Goal: Complete application form: Complete application form

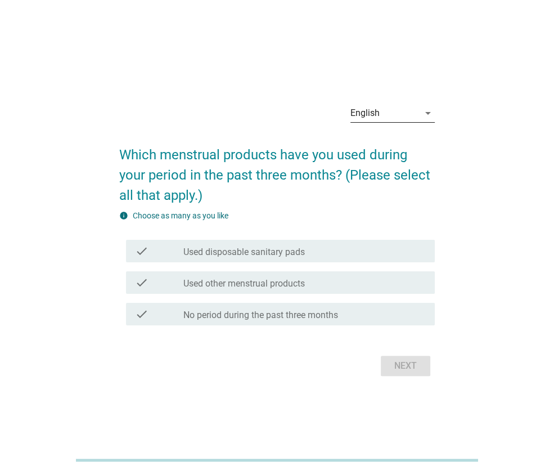
click at [415, 116] on div "English" at bounding box center [385, 113] width 69 height 18
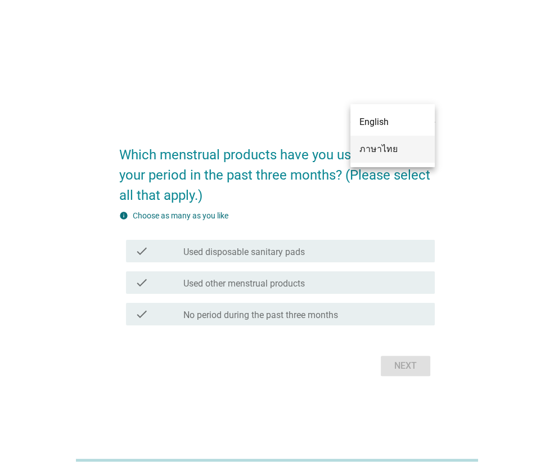
click at [401, 154] on div "ภาษาไทย" at bounding box center [393, 149] width 66 height 14
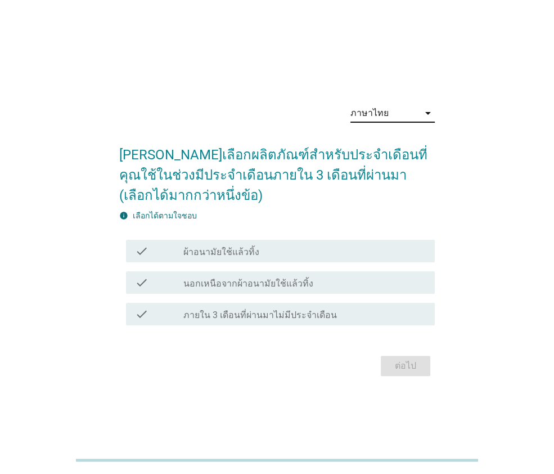
click at [227, 245] on div "check_box_outline_blank ผ้าอนามัยใช้แล้วทิ้ง" at bounding box center [304, 251] width 243 height 14
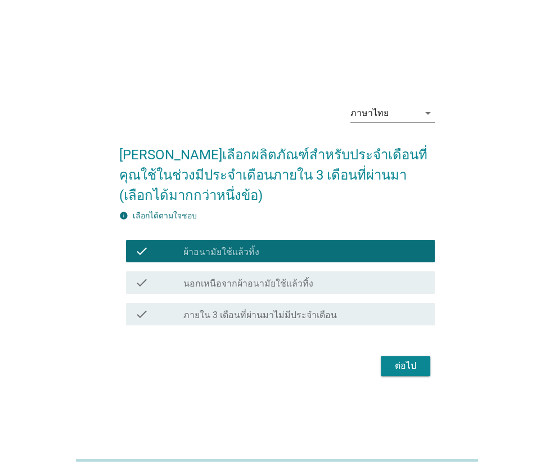
click at [409, 367] on div "ต่อไป" at bounding box center [406, 366] width 32 height 14
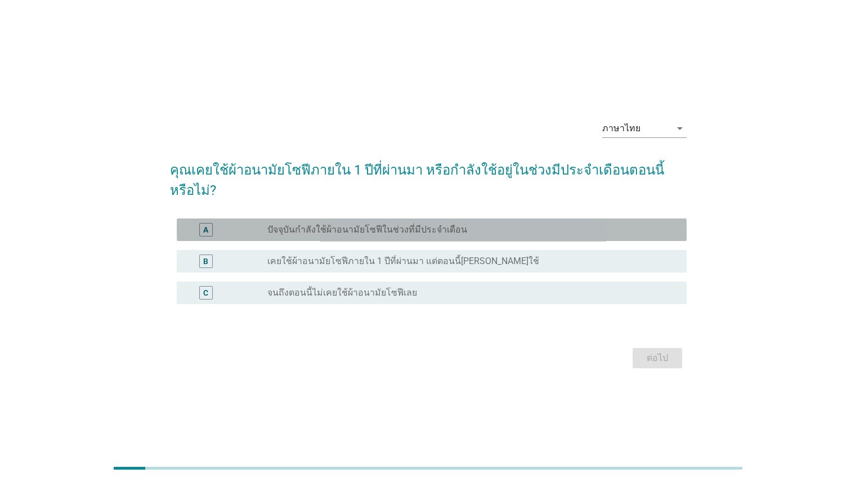
click at [443, 224] on label "ปัจจุบันกำลังใช้ผ้าอนามัยโซฟีในช่วงที่มีประจำเดือน" at bounding box center [367, 229] width 200 height 11
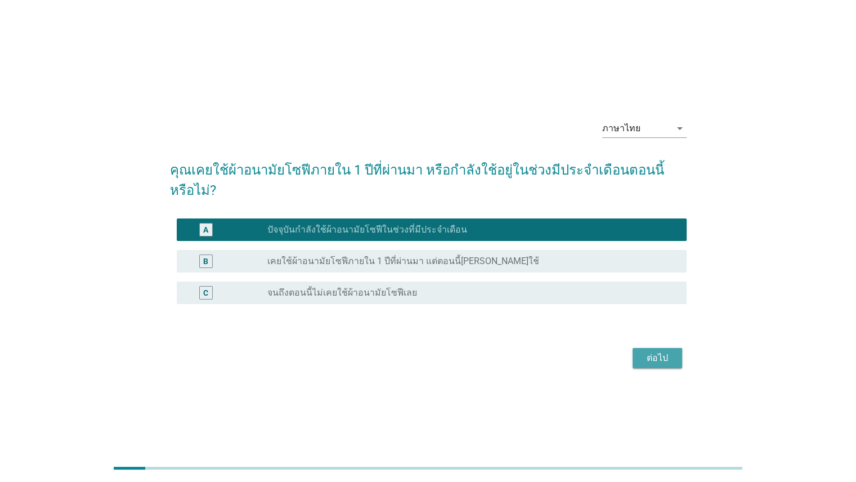
click at [554, 348] on button "ต่อไป" at bounding box center [658, 358] width 50 height 20
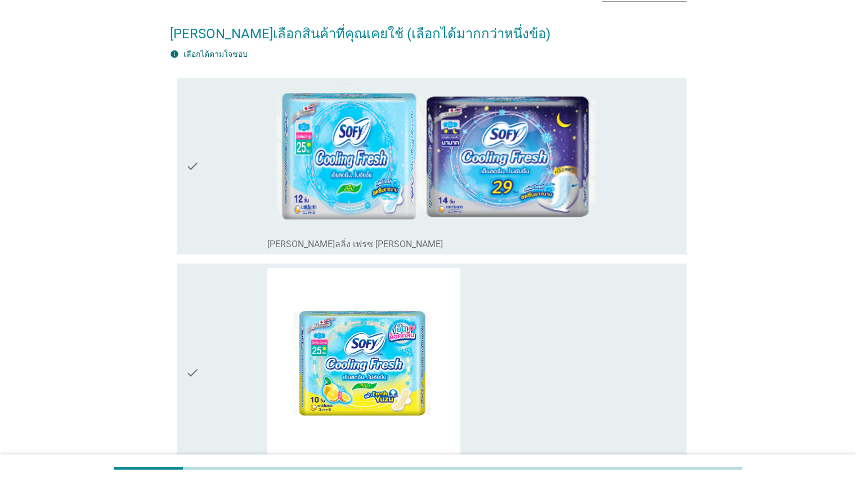
scroll to position [86, 0]
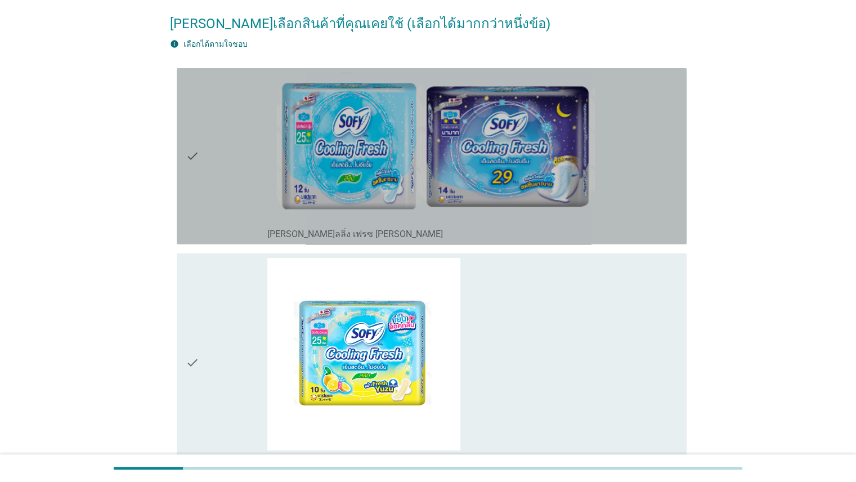
click at [191, 171] on icon "check" at bounding box center [193, 156] width 14 height 167
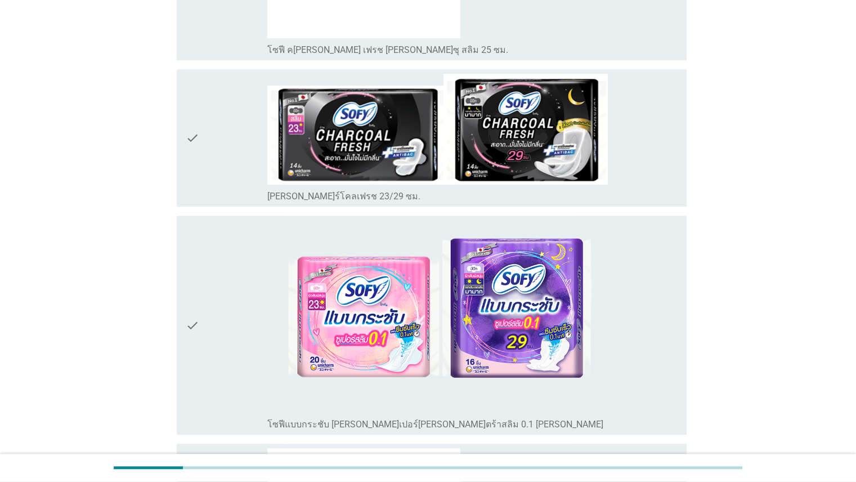
scroll to position [504, 0]
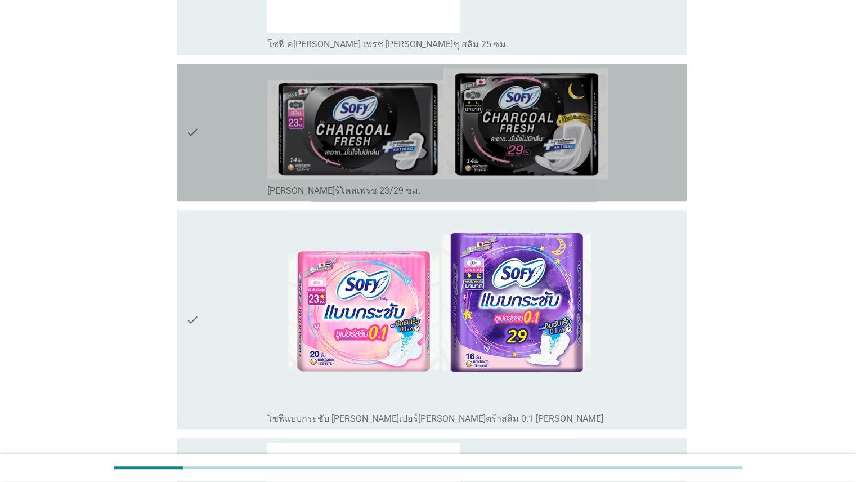
click at [200, 135] on div "check" at bounding box center [227, 132] width 82 height 128
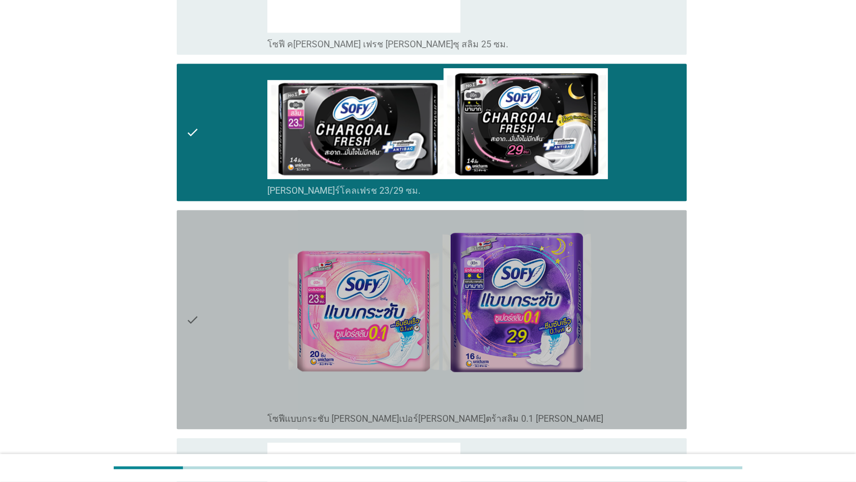
click at [200, 302] on div "check" at bounding box center [227, 319] width 82 height 210
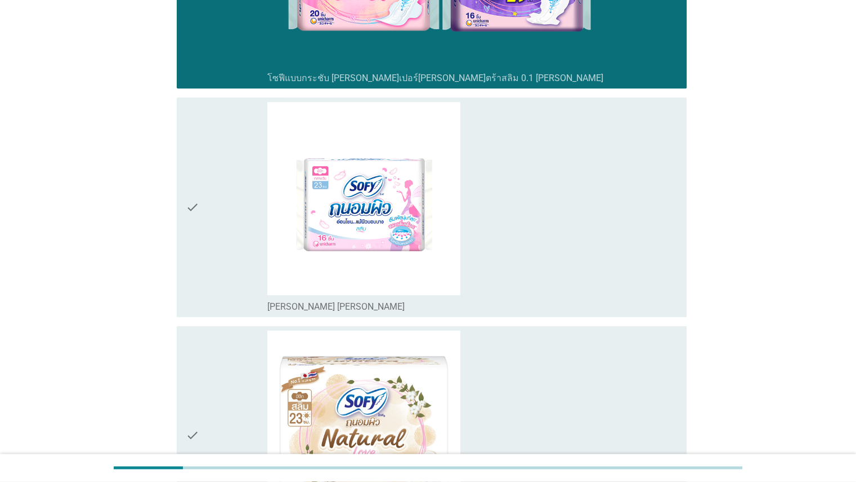
scroll to position [799, 0]
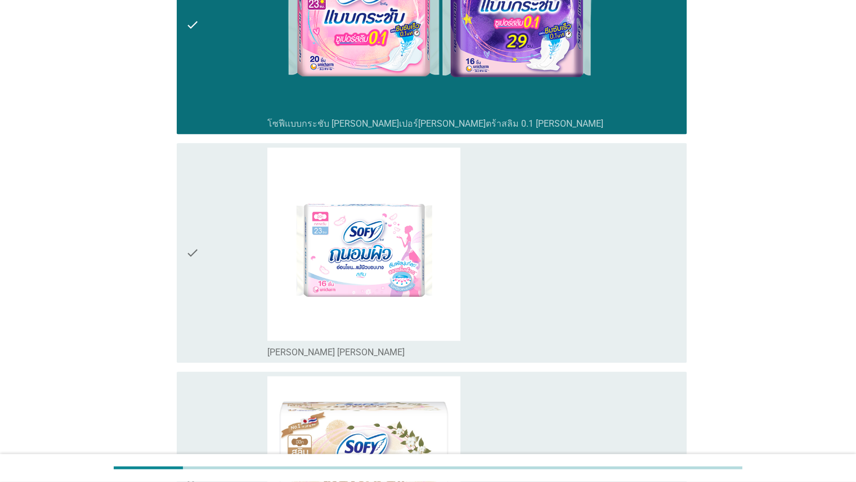
click at [236, 92] on div "check" at bounding box center [227, 25] width 82 height 210
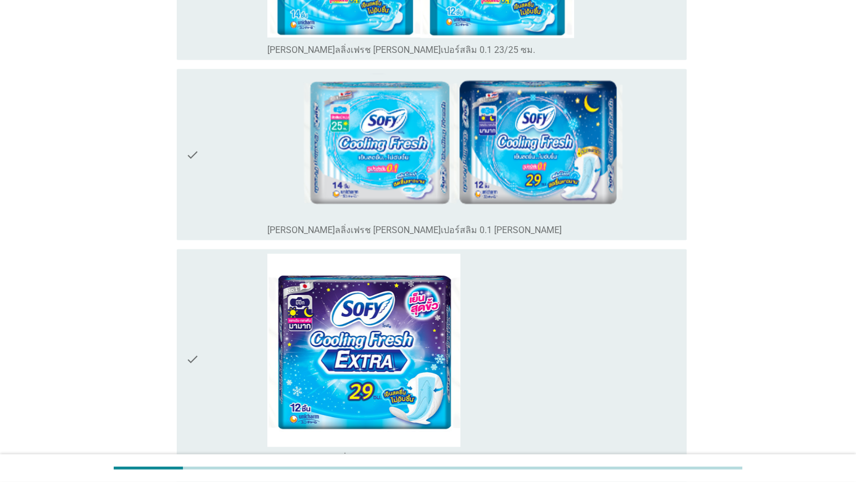
scroll to position [2111, 0]
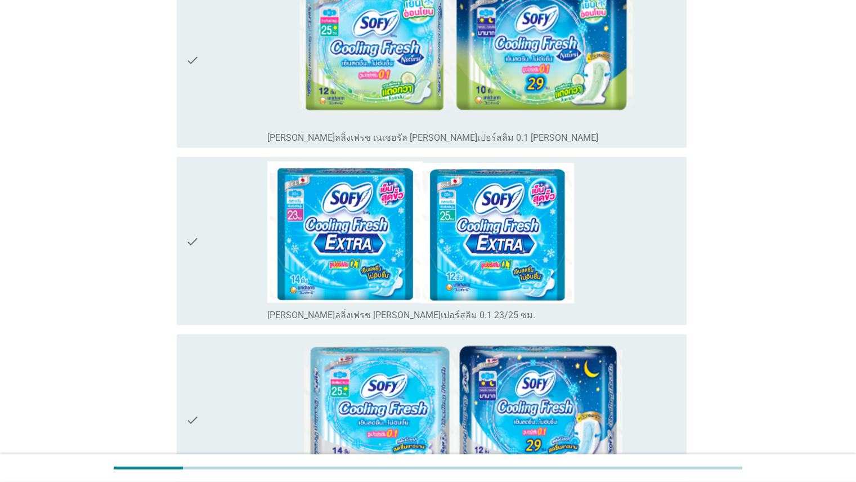
click at [236, 107] on div "check" at bounding box center [227, 59] width 82 height 167
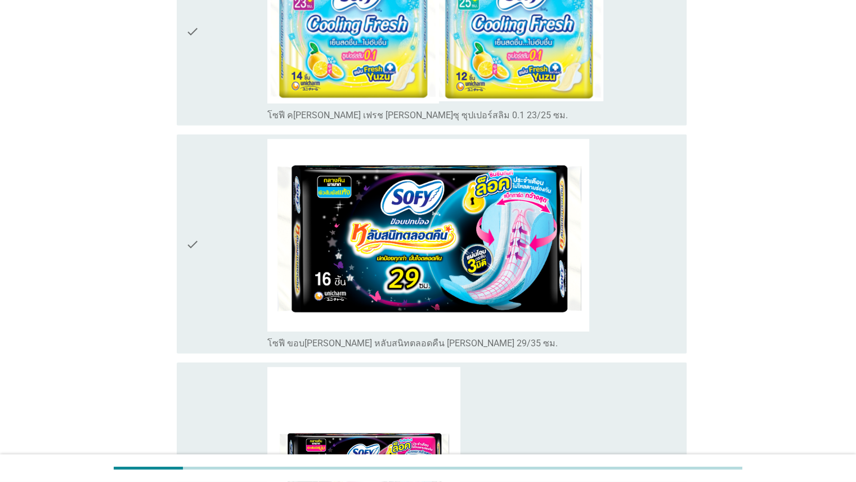
scroll to position [3246, 0]
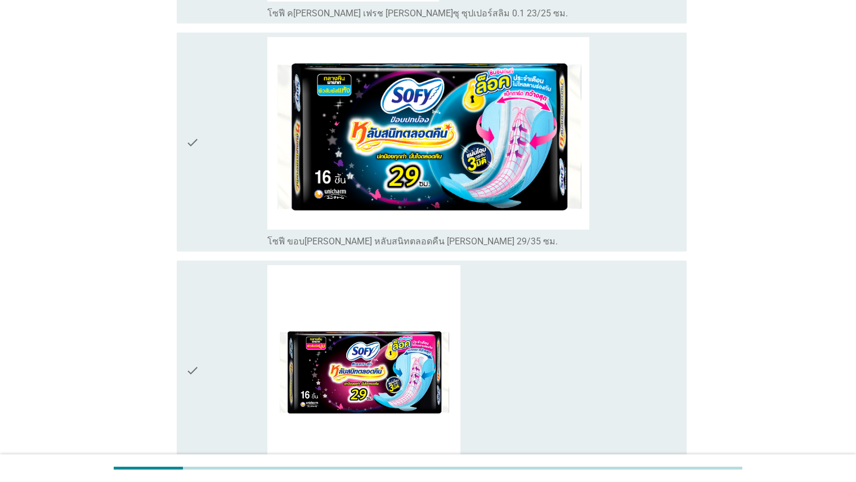
click at [219, 200] on div "check" at bounding box center [227, 142] width 82 height 210
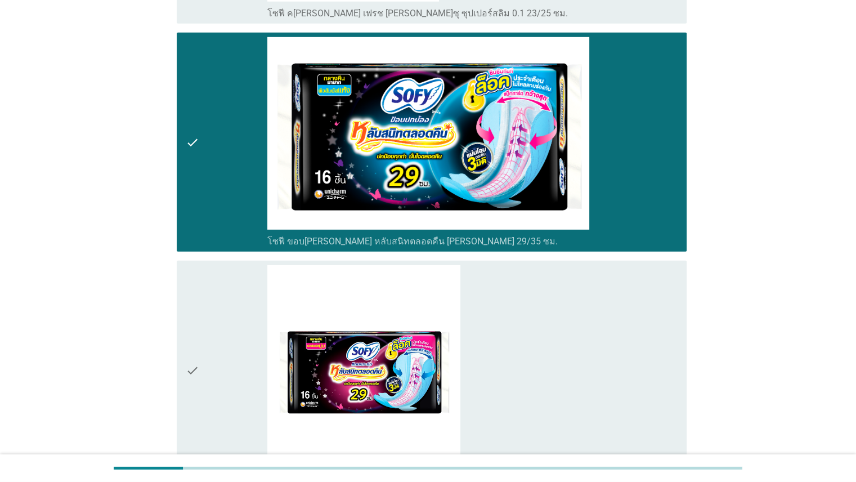
click at [227, 356] on div "check" at bounding box center [227, 370] width 82 height 210
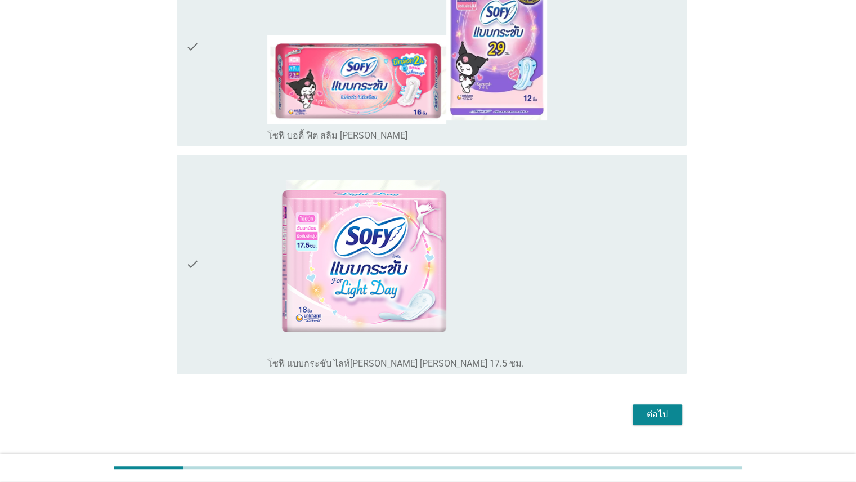
scroll to position [4664, 0]
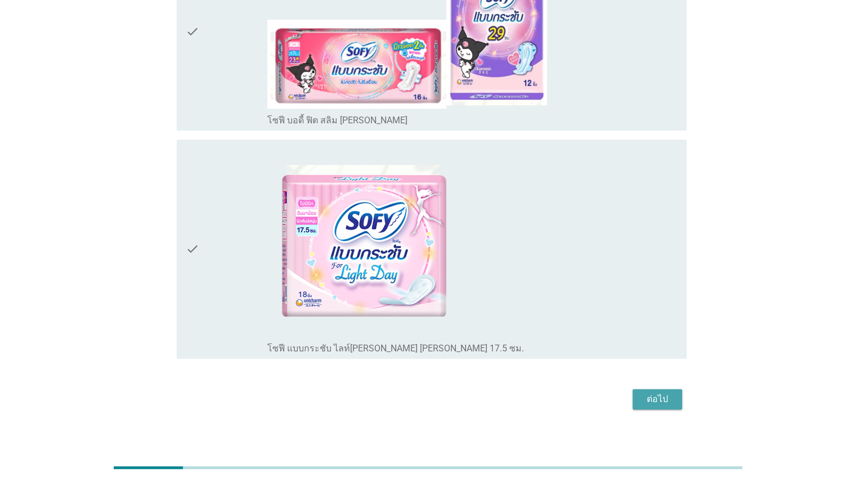
click at [554, 389] on button "ต่อไป" at bounding box center [658, 399] width 50 height 20
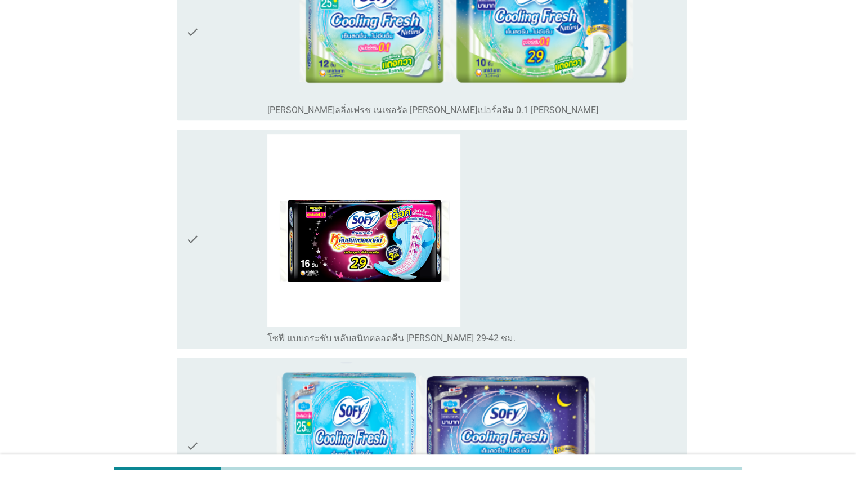
scroll to position [660, 0]
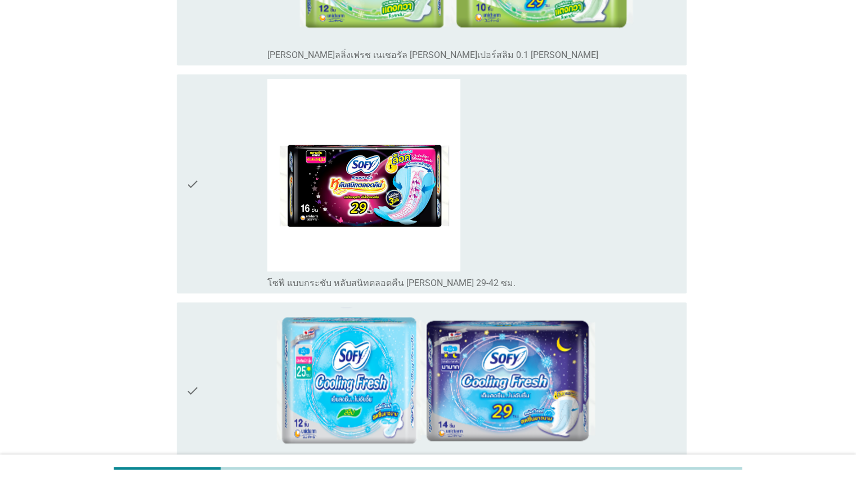
click at [231, 204] on div "check" at bounding box center [227, 184] width 82 height 210
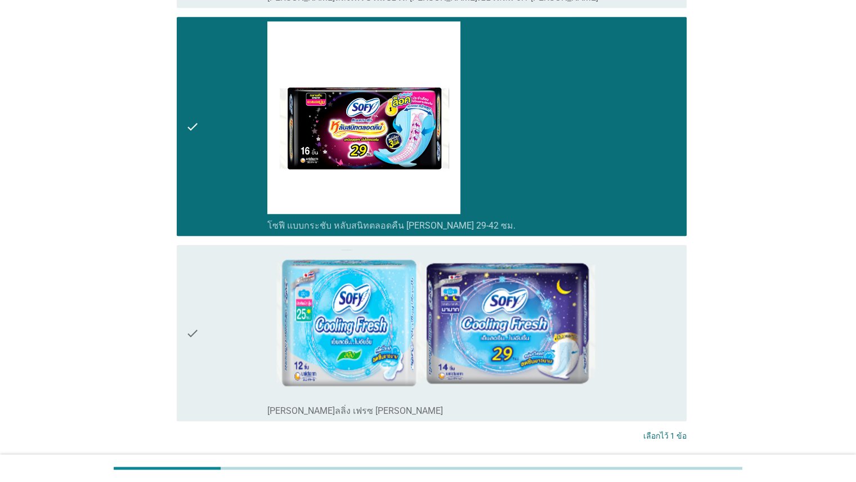
scroll to position [782, 0]
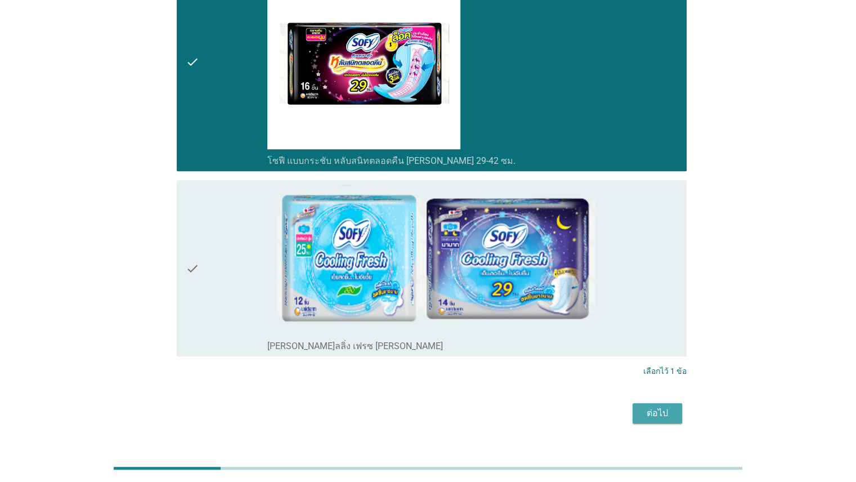
click at [554, 403] on button "ต่อไป" at bounding box center [658, 413] width 50 height 20
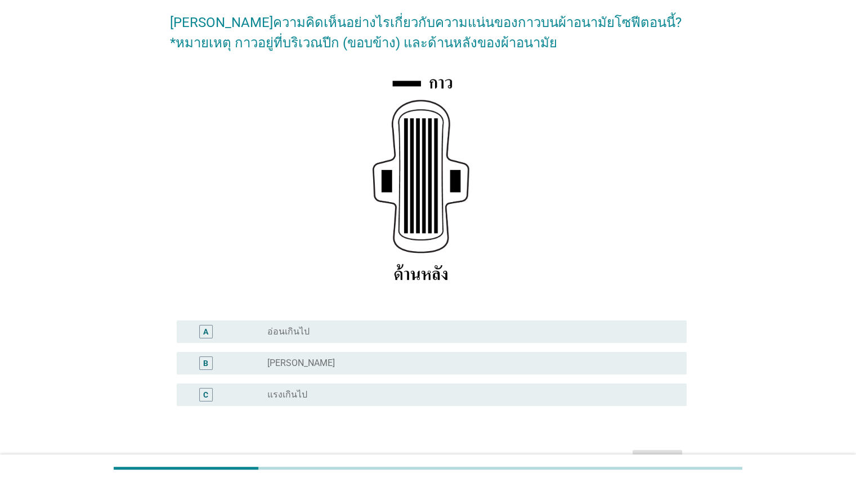
scroll to position [156, 0]
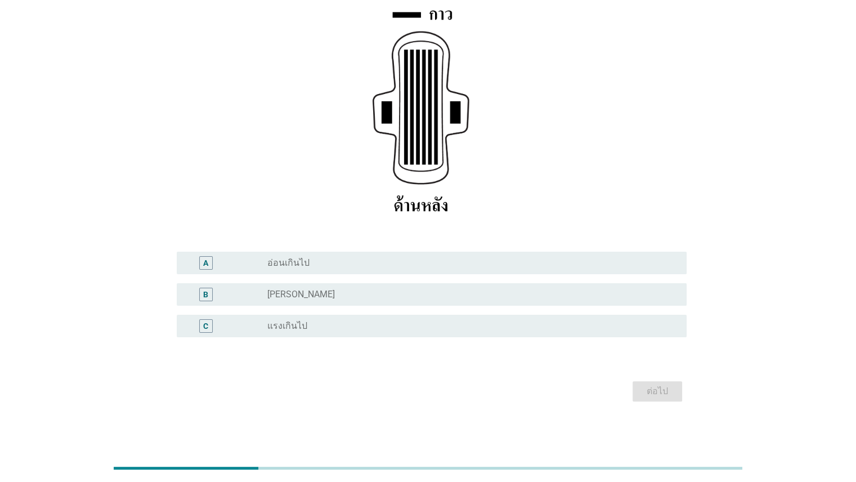
click at [327, 302] on div "B radio_button_unchecked [PERSON_NAME]" at bounding box center [432, 294] width 510 height 23
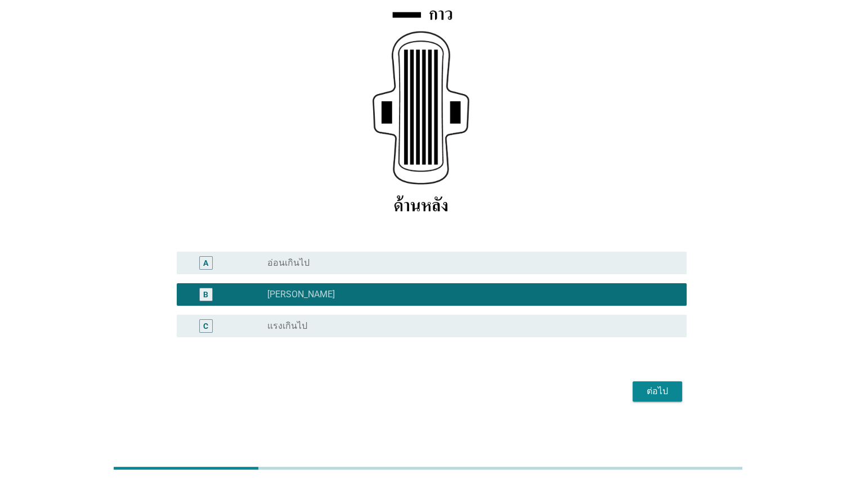
click at [554, 390] on div "ต่อไป" at bounding box center [658, 391] width 32 height 14
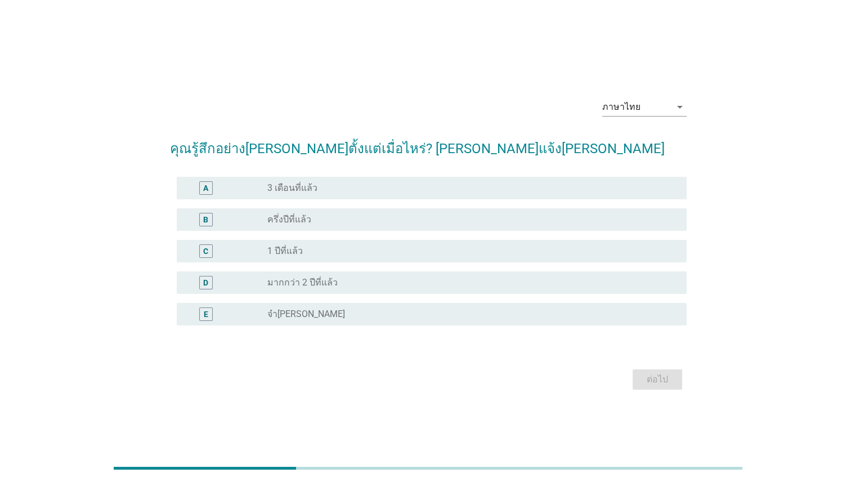
click at [329, 280] on label "มากกว่า 2 ปีที่แล้ว" at bounding box center [302, 282] width 70 height 11
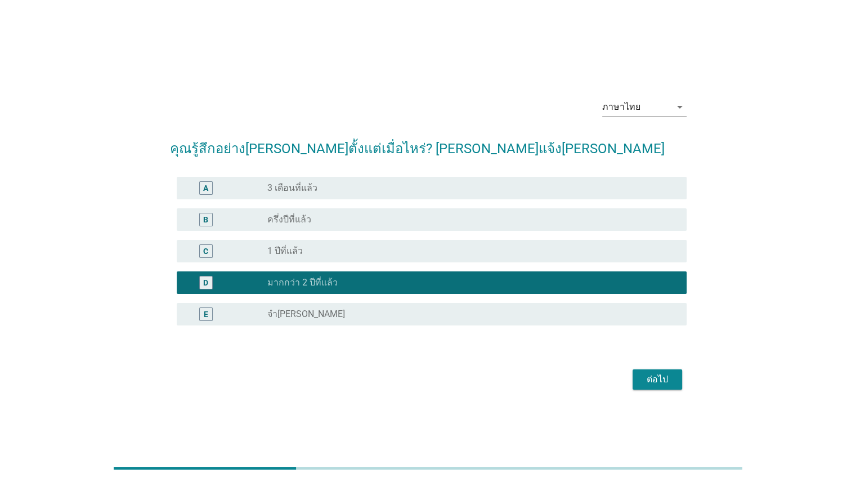
click at [554, 378] on div "ต่อไป" at bounding box center [658, 380] width 32 height 14
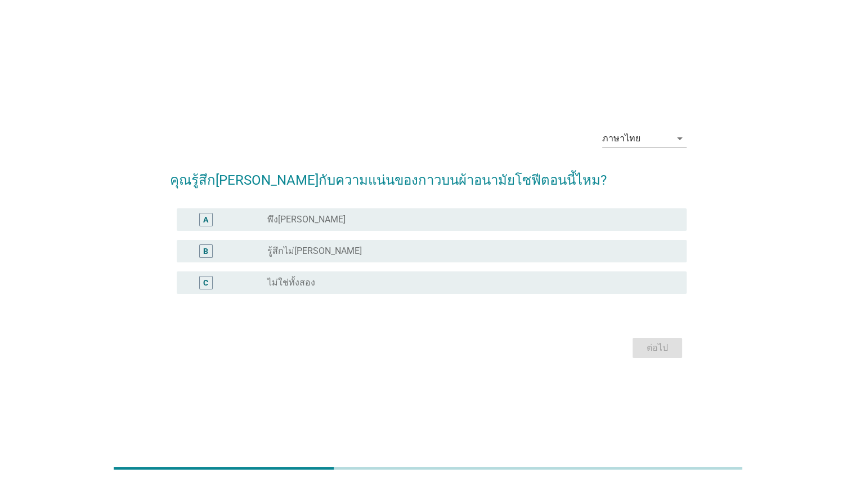
click at [405, 217] on div "radio_button_unchecked พึง[PERSON_NAME]" at bounding box center [467, 219] width 401 height 11
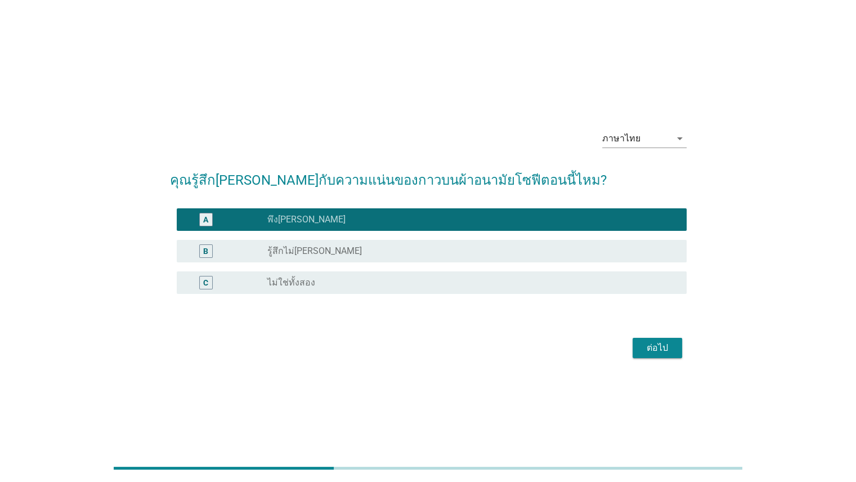
click at [554, 345] on div "ต่อไป" at bounding box center [658, 348] width 32 height 14
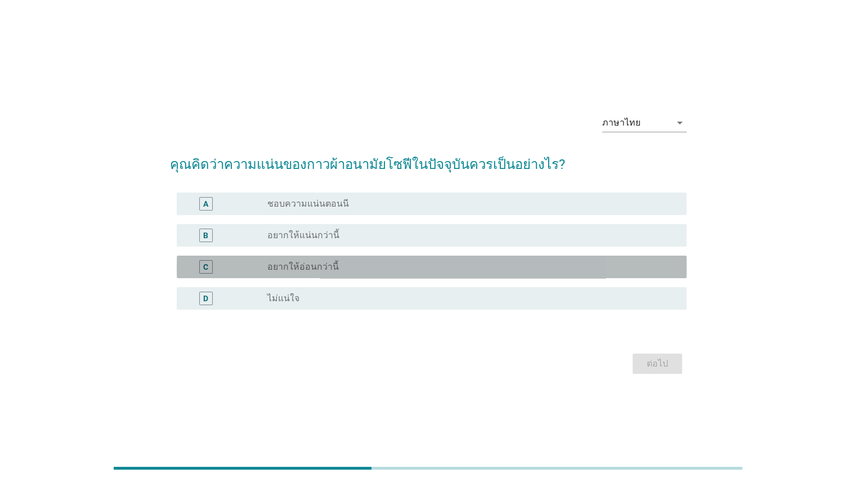
click at [333, 265] on div "radio_button_unchecked อยากให้อ่อนกว่านี้" at bounding box center [467, 266] width 401 height 11
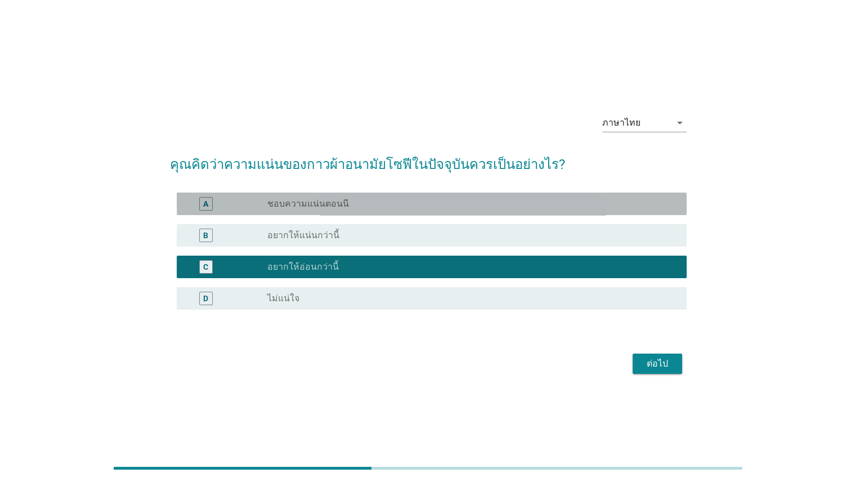
click at [355, 210] on div "A radio_button_unchecked ชอบความแน่นตอนนี" at bounding box center [432, 203] width 510 height 23
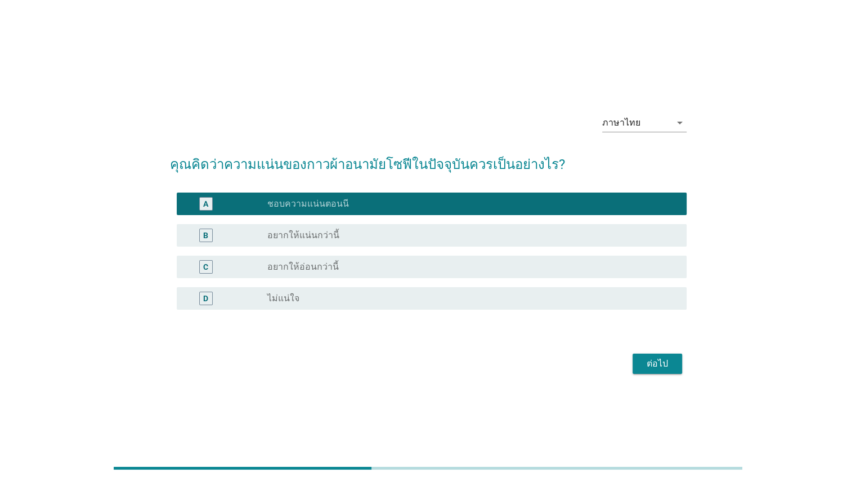
click at [554, 374] on div "ต่อไป" at bounding box center [428, 363] width 517 height 27
click at [554, 365] on button "ต่อไป" at bounding box center [658, 363] width 50 height 20
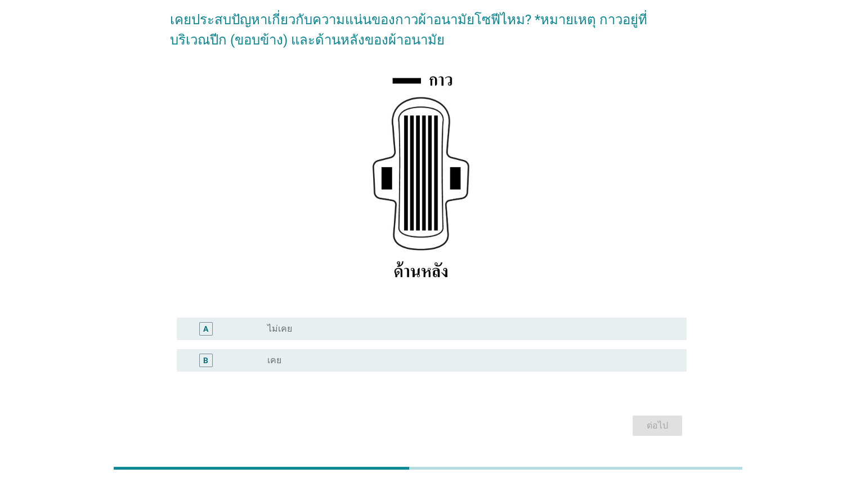
scroll to position [92, 0]
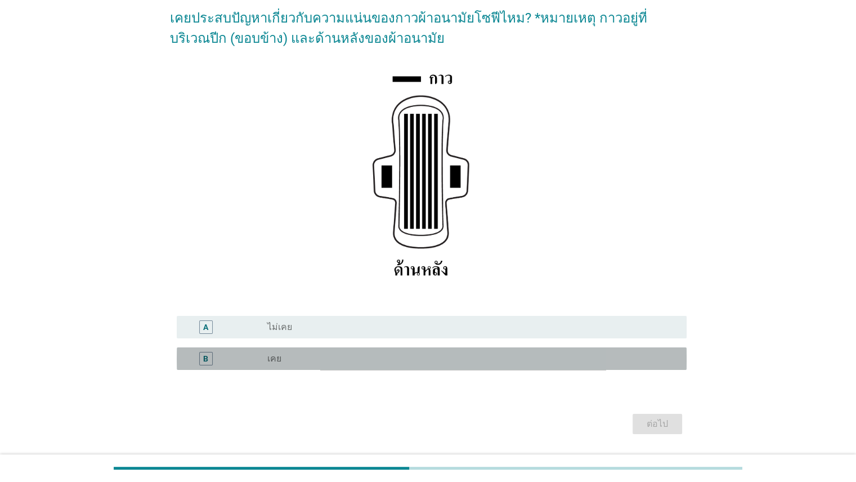
click at [287, 357] on div "radio_button_unchecked เคย" at bounding box center [467, 358] width 401 height 11
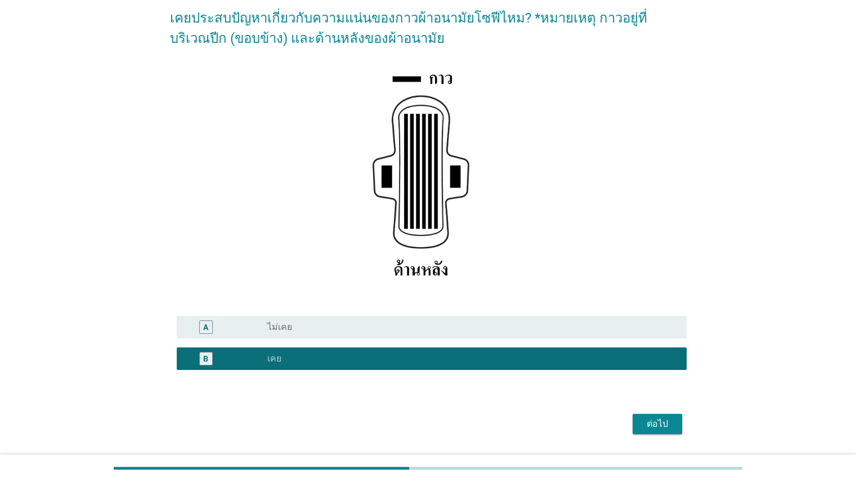
click at [554, 421] on div "ต่อไป" at bounding box center [658, 424] width 32 height 14
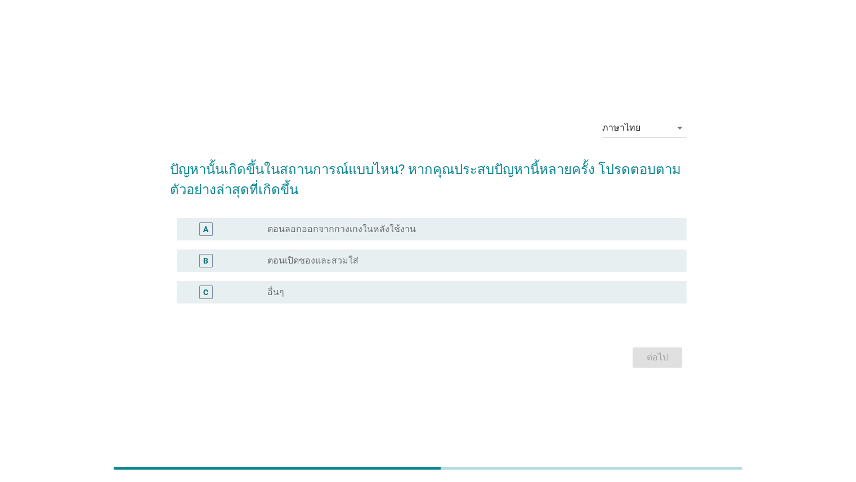
scroll to position [27, 0]
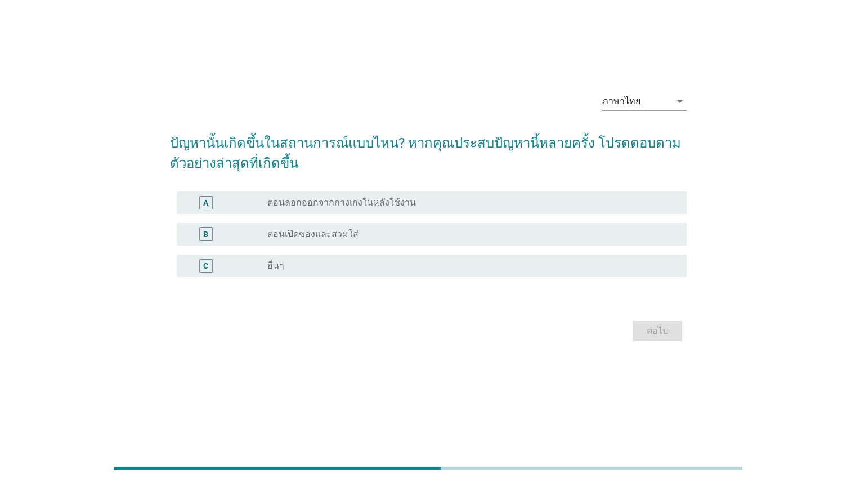
click at [288, 208] on div "radio_button_unchecked ตอนลอกออกจากกางเกงในหลังใช้งาน" at bounding box center [472, 203] width 410 height 14
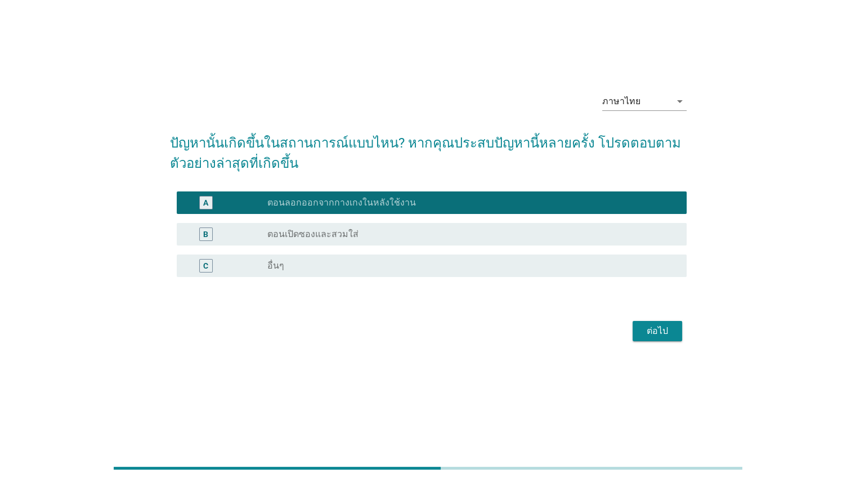
click at [554, 335] on div "ต่อไป" at bounding box center [658, 331] width 32 height 14
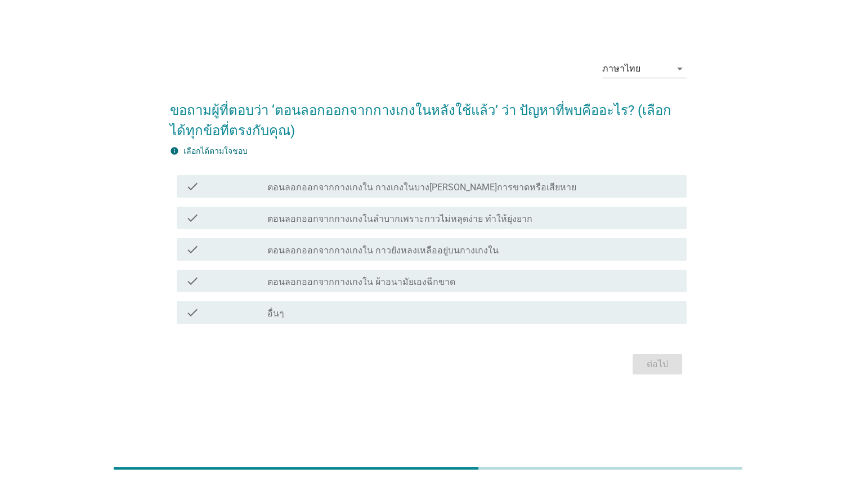
click at [473, 223] on label "ตอนลอกออกจากกางเกงในลำบากเพราะกาวไม่หลุดง่าย ทำให้ยุ่งยาก" at bounding box center [399, 218] width 265 height 11
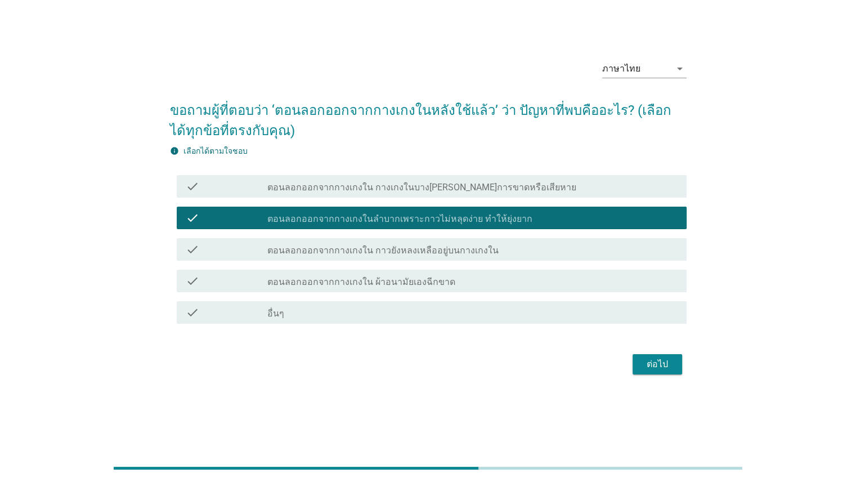
click at [484, 280] on div "check_box_outline_blank ตอนลอกออกจากกางเกงใน ผ้าอนามัยเองฉีกขาด" at bounding box center [472, 281] width 410 height 14
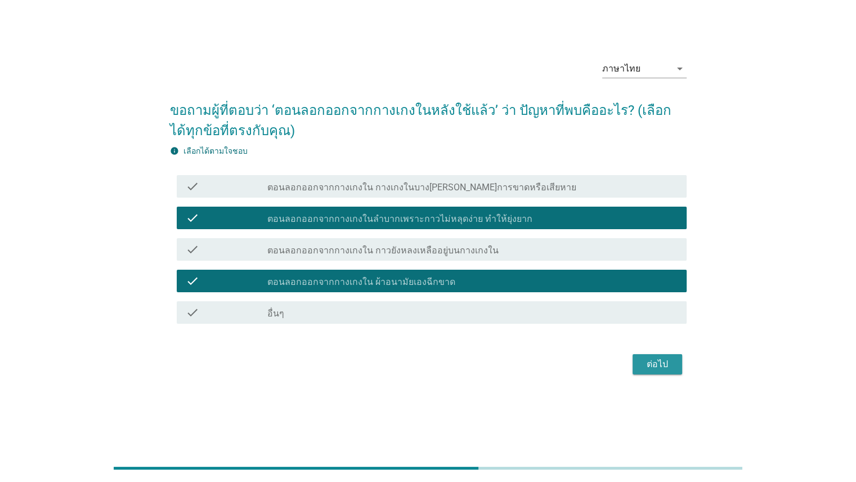
click at [554, 360] on div "ต่อไป" at bounding box center [658, 364] width 32 height 14
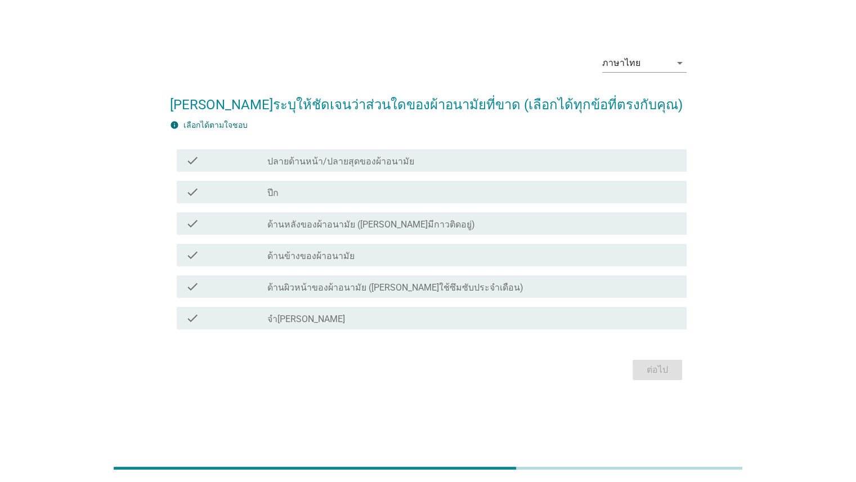
scroll to position [0, 0]
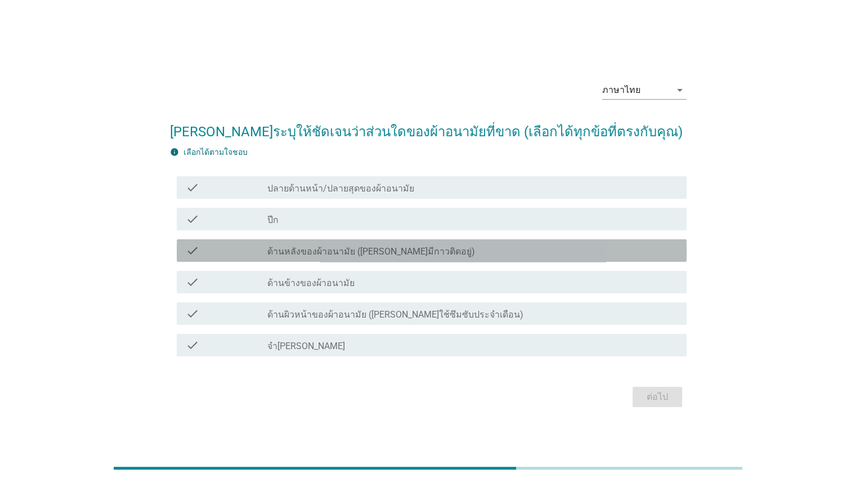
click at [378, 256] on label "ด้านหลังของผ้าอนามัย ([PERSON_NAME]มีกาวติดอยู่)" at bounding box center [371, 251] width 208 height 11
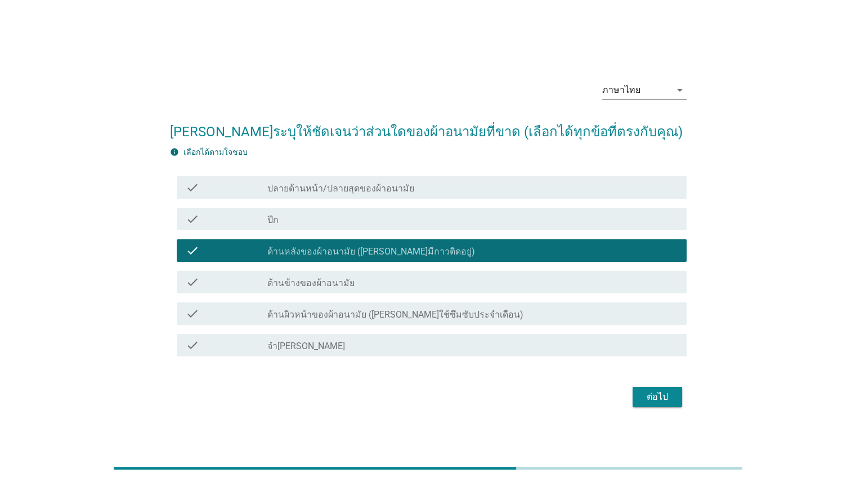
click at [554, 398] on div "ต่อไป" at bounding box center [658, 397] width 32 height 14
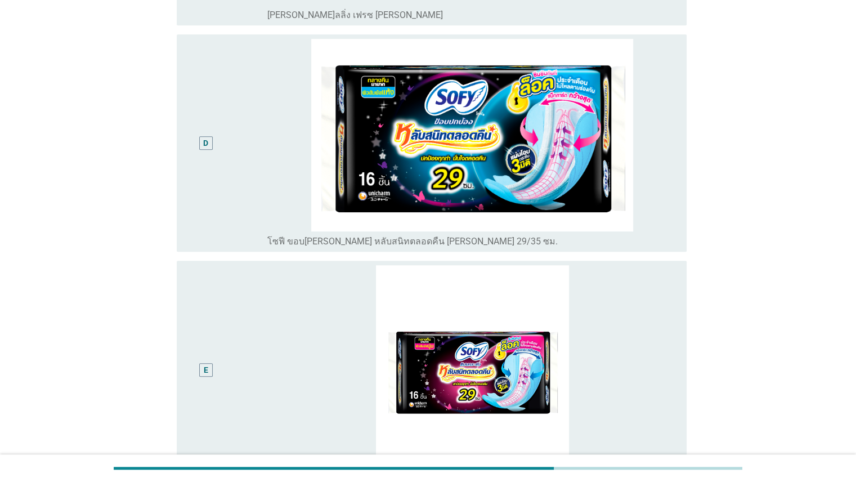
scroll to position [679, 0]
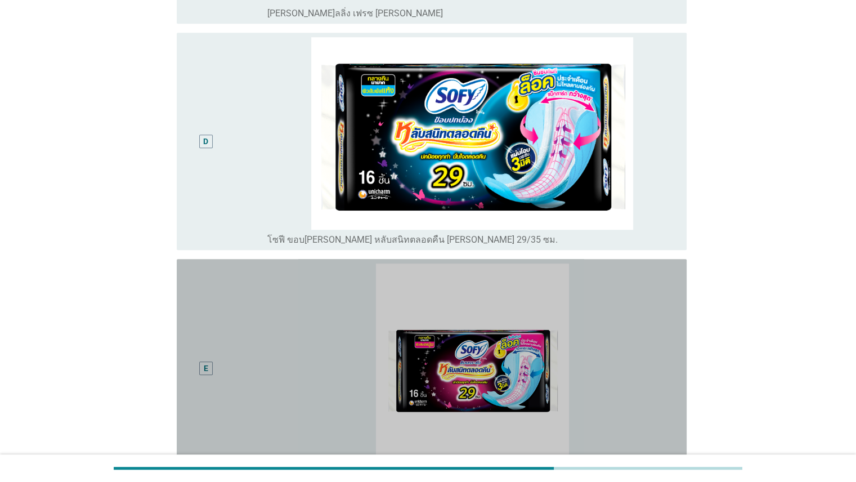
drag, startPoint x: 229, startPoint y: 364, endPoint x: 241, endPoint y: 363, distance: 12.4
click at [230, 364] on div "E" at bounding box center [227, 367] width 82 height 208
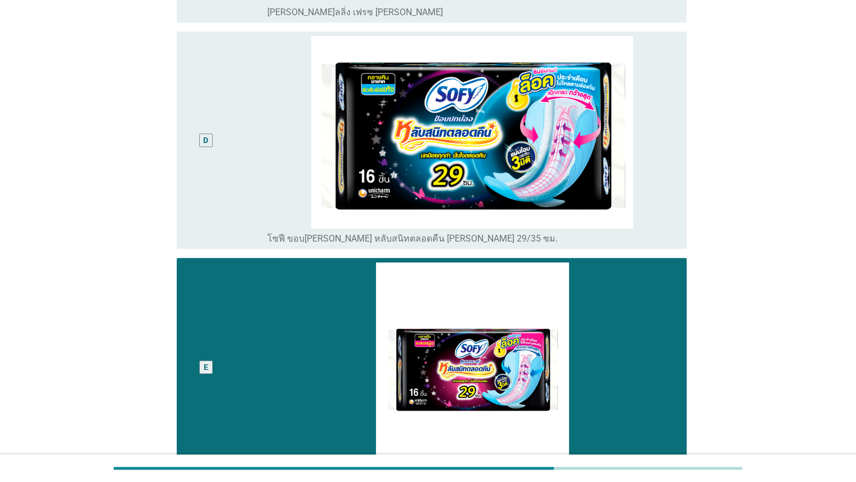
scroll to position [850, 0]
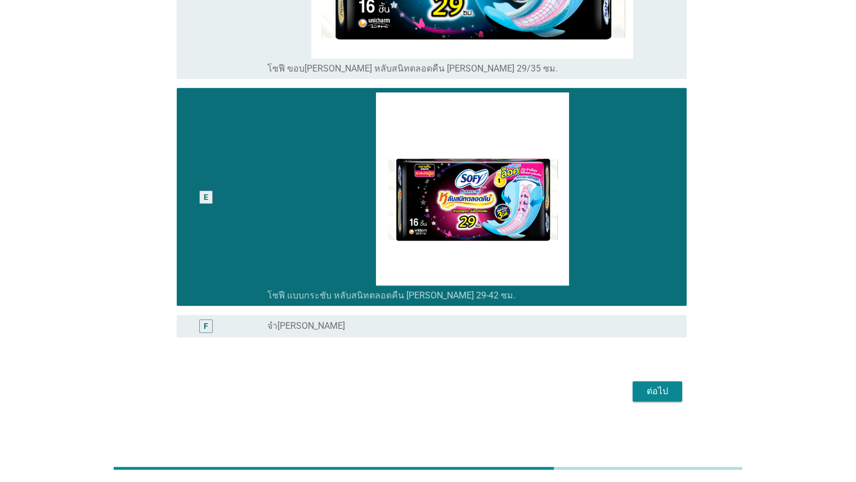
click at [554, 393] on div "ต่อไป" at bounding box center [658, 391] width 32 height 14
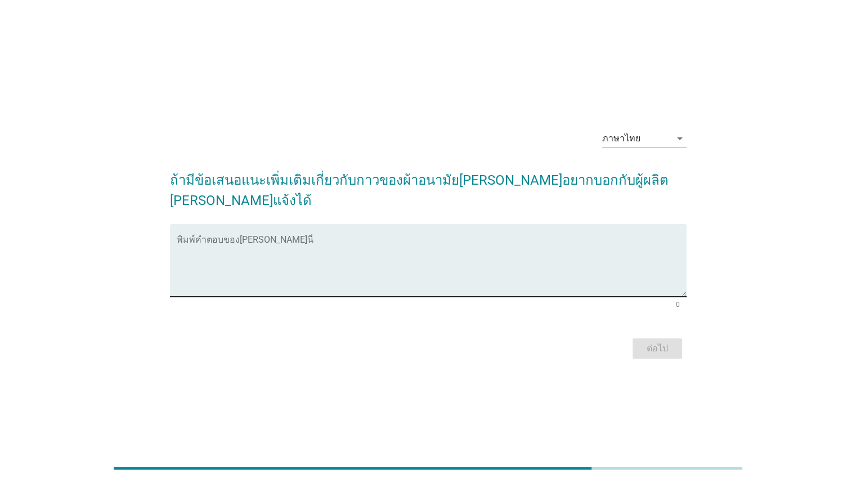
click at [319, 246] on textarea "พิมพ์คำตอบของคุณ ที่นี่" at bounding box center [432, 266] width 510 height 59
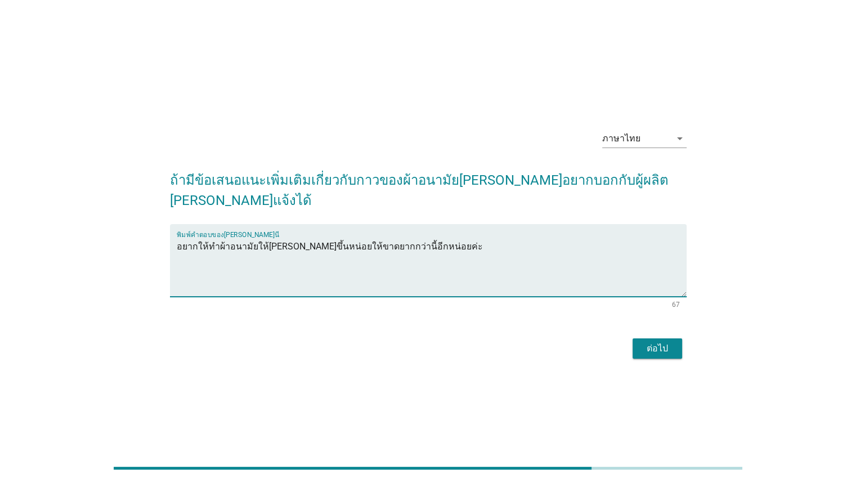
type textarea "อยากให้ทำผ้าอนามัยให้[PERSON_NAME]ขึ้นหน่อยให้ขาดยากกว่านี้อีกหน่อยค่ะ"
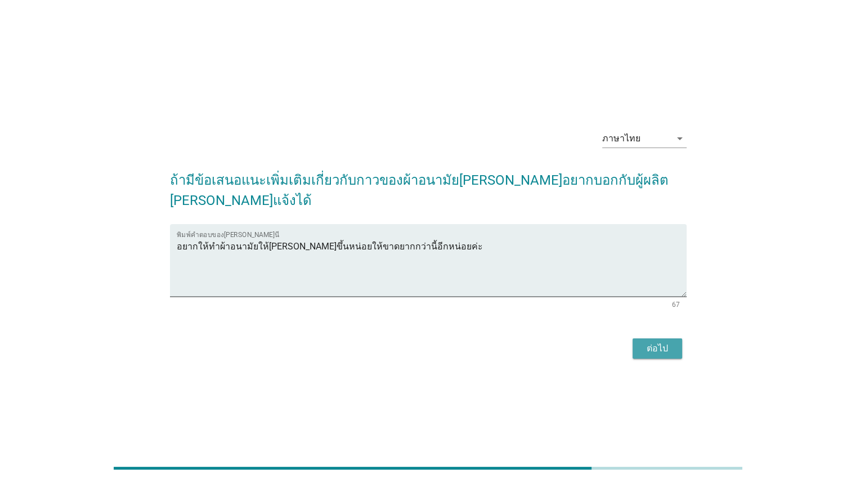
click at [554, 342] on div "ต่อไป" at bounding box center [658, 349] width 32 height 14
